Goal: Answer question/provide support: Share knowledge or assist other users

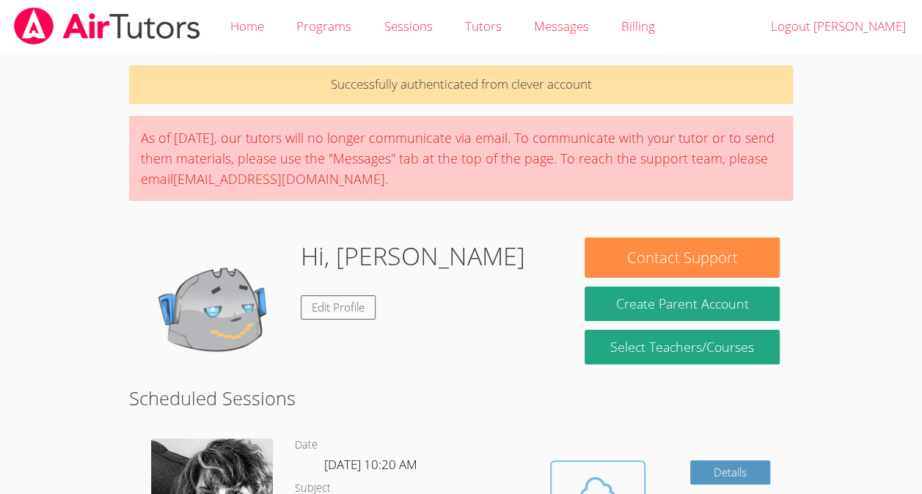
click at [583, 486] on icon at bounding box center [597, 491] width 41 height 41
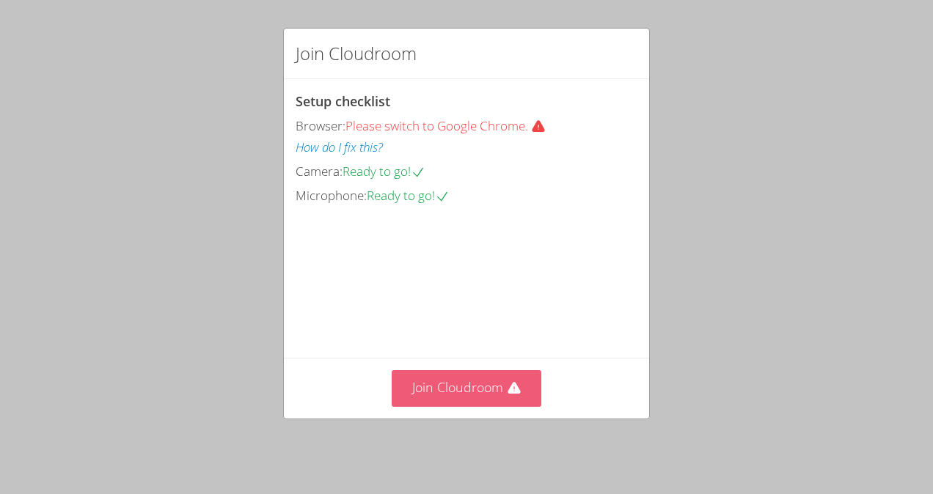
click at [468, 400] on button "Join Cloudroom" at bounding box center [467, 388] width 150 height 36
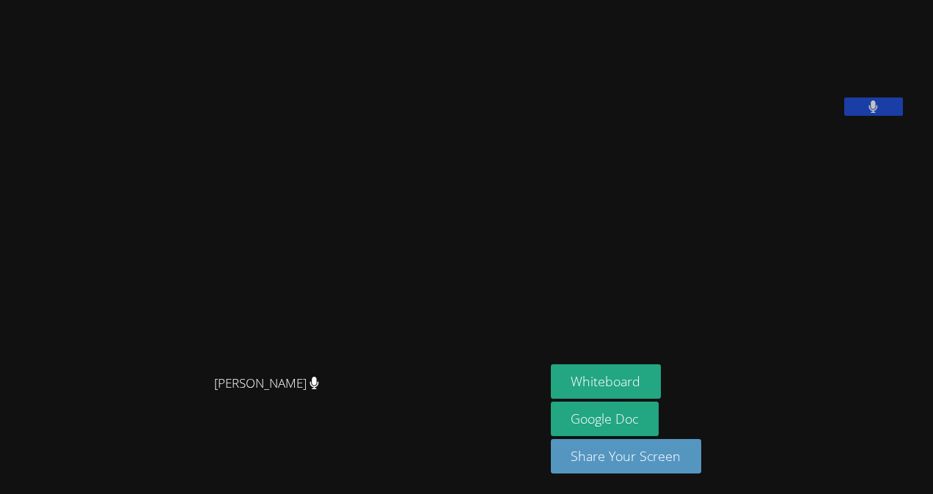
drag, startPoint x: 638, startPoint y: 381, endPoint x: 598, endPoint y: 326, distance: 68.2
click at [598, 326] on aside "[PERSON_NAME] [PERSON_NAME] Whiteboard Google Doc Share Your Screen" at bounding box center [728, 247] width 367 height 494
click at [623, 362] on aside "[PERSON_NAME] [PERSON_NAME] Whiteboard Google Doc Share Your Screen" at bounding box center [728, 247] width 367 height 494
drag, startPoint x: 622, startPoint y: 379, endPoint x: 615, endPoint y: 303, distance: 76.6
click at [615, 303] on aside "[PERSON_NAME] [PERSON_NAME] Whiteboard Google Doc Share Your Screen" at bounding box center [728, 247] width 367 height 494
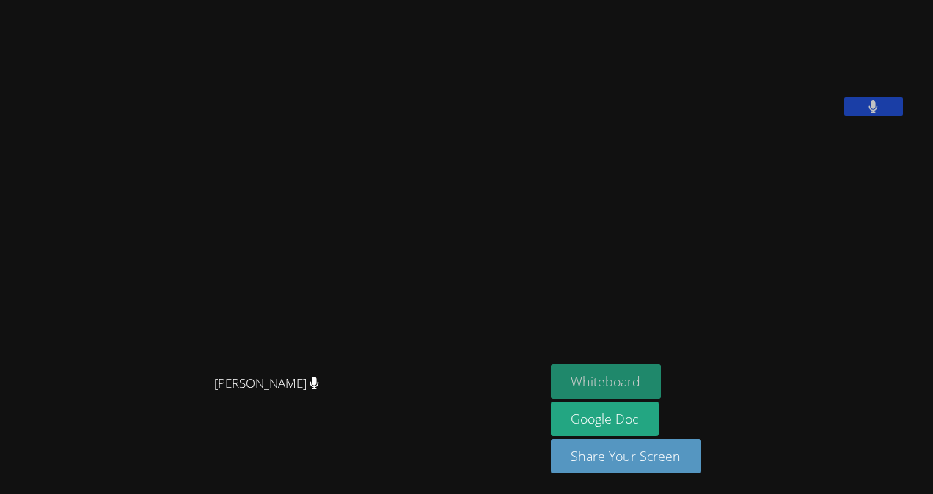
click at [557, 369] on button "Whiteboard" at bounding box center [606, 381] width 111 height 34
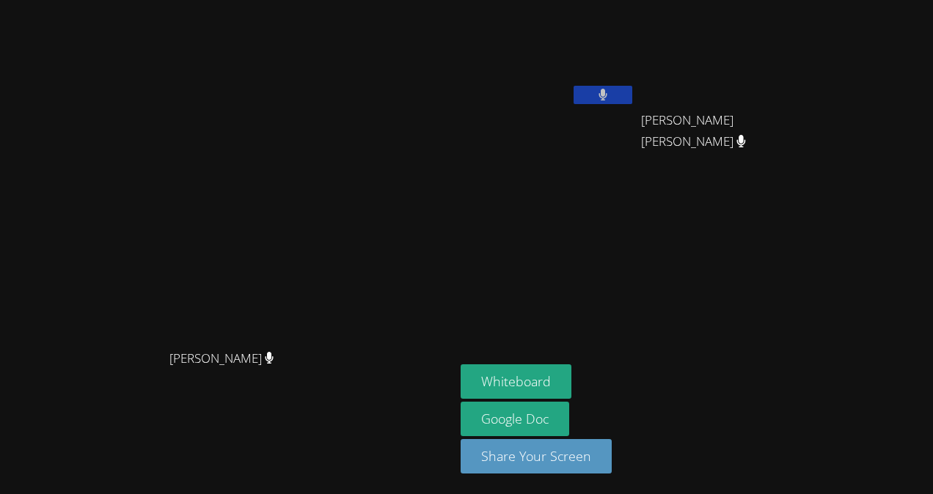
click at [613, 97] on button at bounding box center [603, 95] width 59 height 18
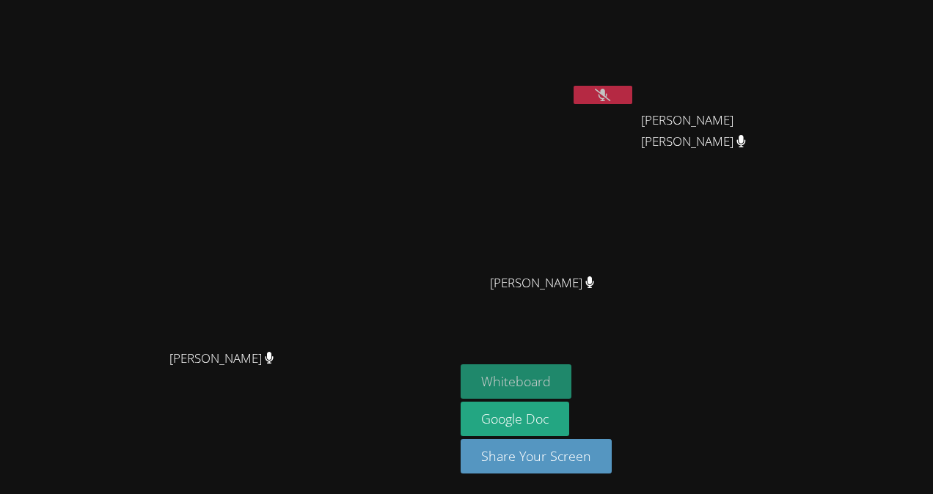
click at [571, 373] on button "Whiteboard" at bounding box center [516, 381] width 111 height 34
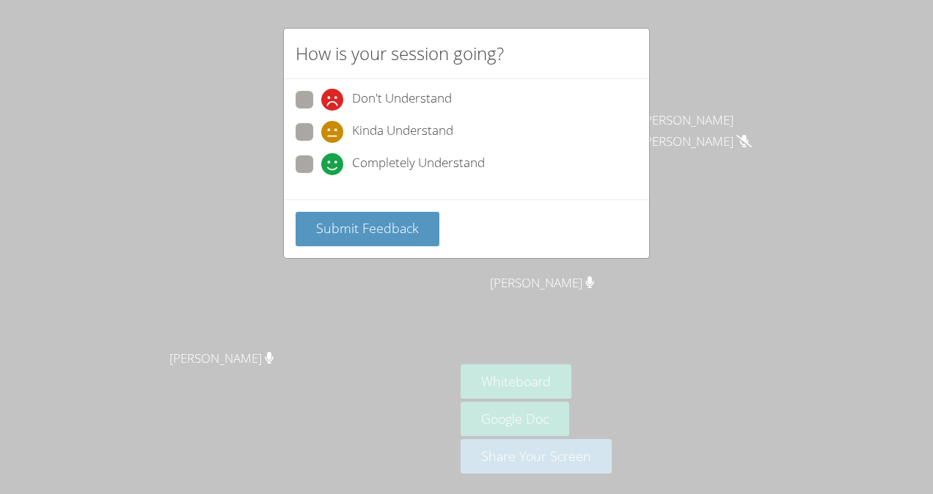
click at [321, 175] on span at bounding box center [321, 175] width 0 height 0
click at [321, 164] on input "Completely Understand" at bounding box center [327, 161] width 12 height 12
radio input "true"
click at [331, 213] on button "Submit Feedback" at bounding box center [368, 229] width 144 height 34
